Goal: Check status: Check status

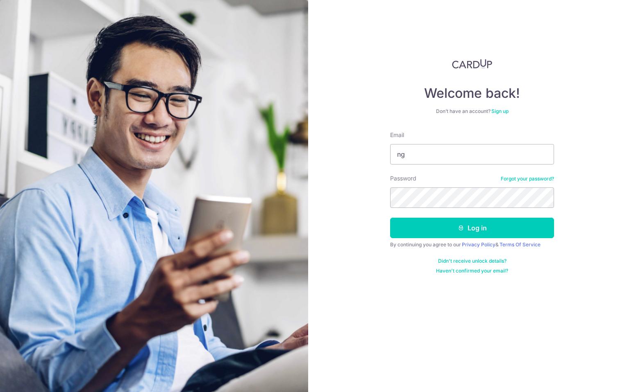
type input "n"
type input "[EMAIL_ADDRESS][DOMAIN_NAME]"
click at [390, 218] on button "Log in" at bounding box center [472, 228] width 164 height 20
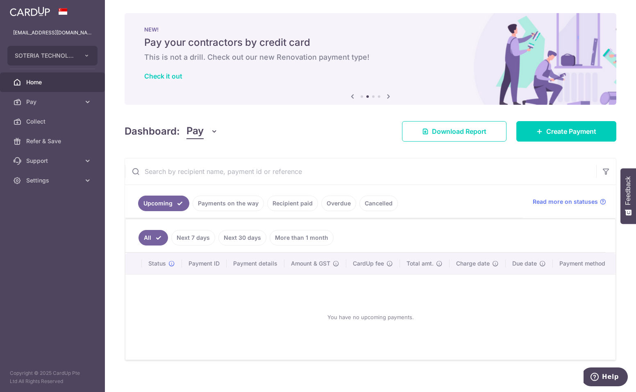
click at [231, 208] on link "Payments on the way" at bounding box center [228, 204] width 71 height 16
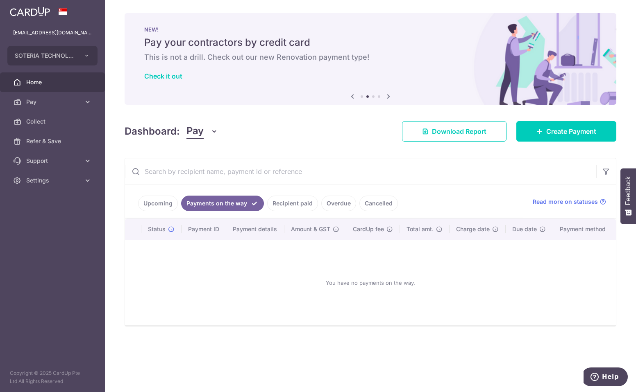
click at [288, 201] on link "Recipient paid" at bounding box center [292, 204] width 51 height 16
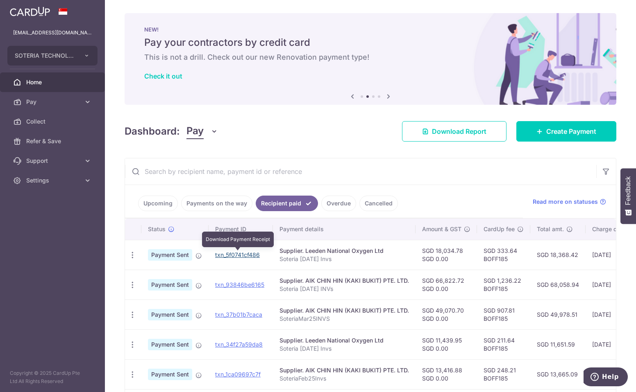
drag, startPoint x: 240, startPoint y: 254, endPoint x: 358, endPoint y: 28, distance: 255.2
click at [240, 254] on link "txn_5f0741cf486" at bounding box center [237, 255] width 45 height 7
